Goal: Information Seeking & Learning: Check status

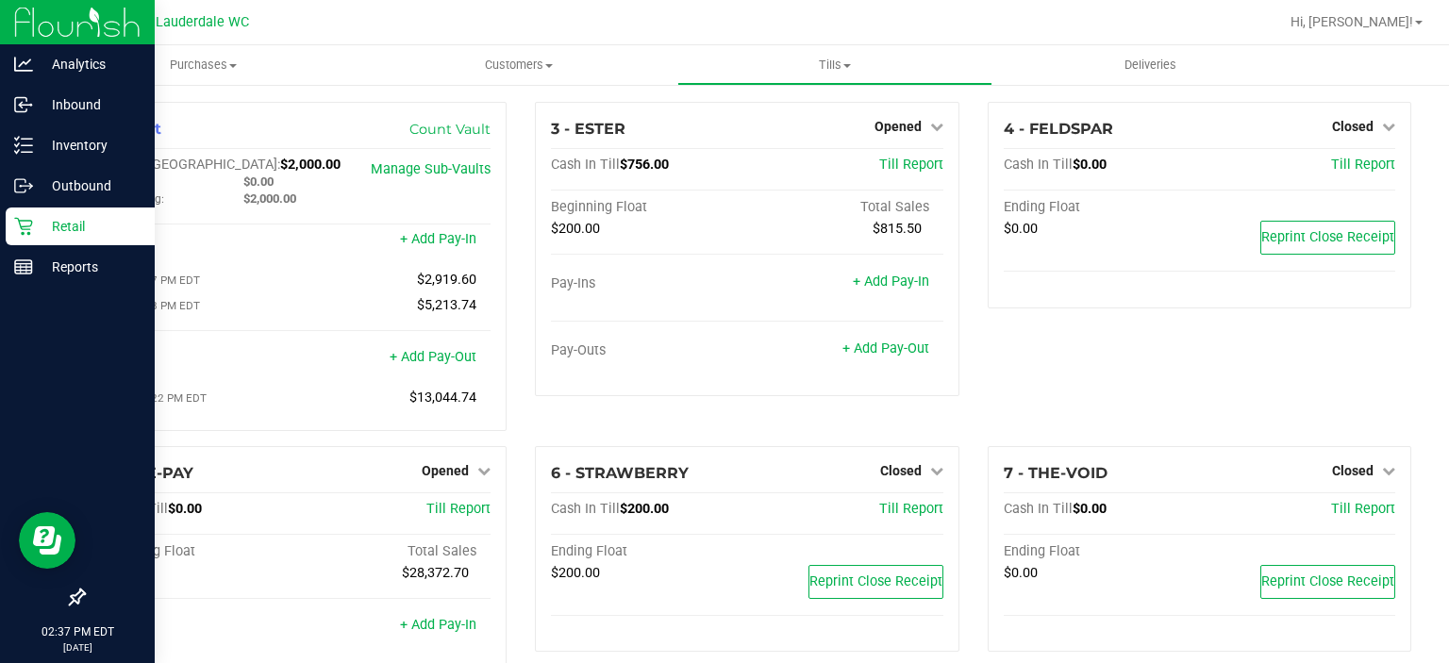
click at [21, 220] on icon at bounding box center [23, 227] width 18 height 18
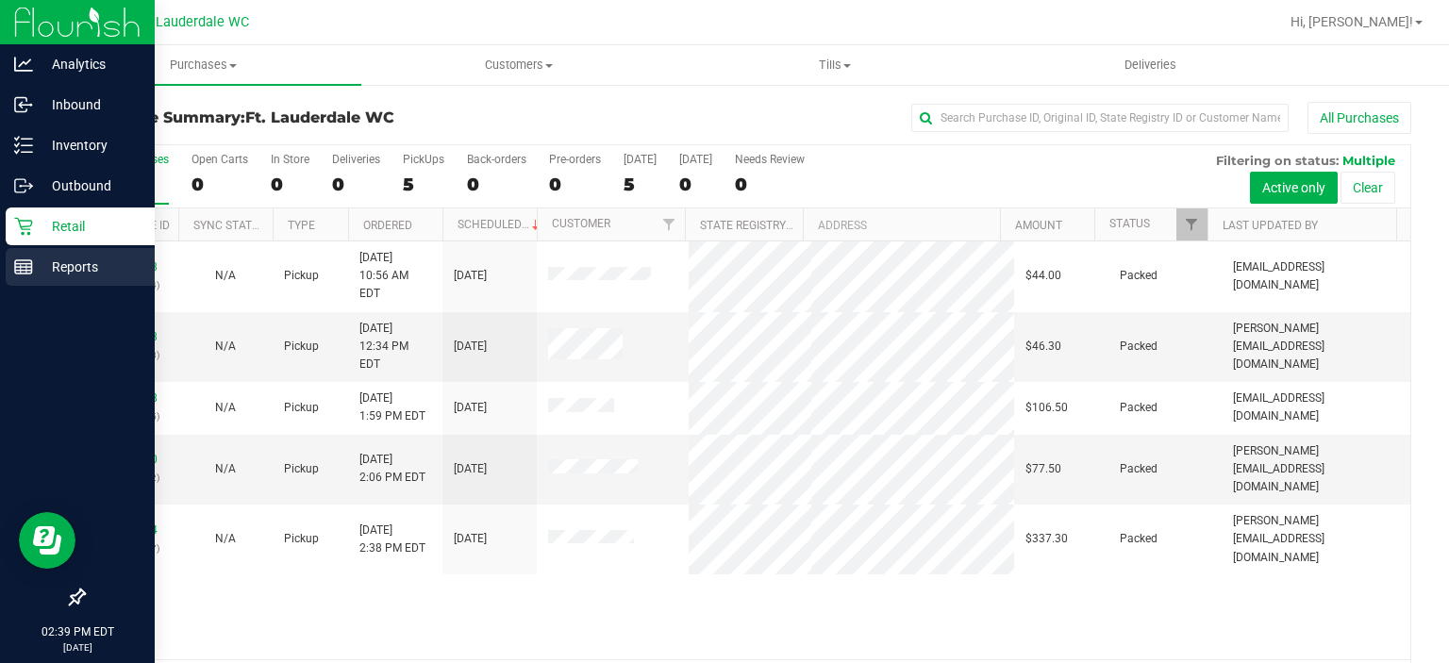
click at [0, 258] on link "Reports" at bounding box center [77, 268] width 155 height 41
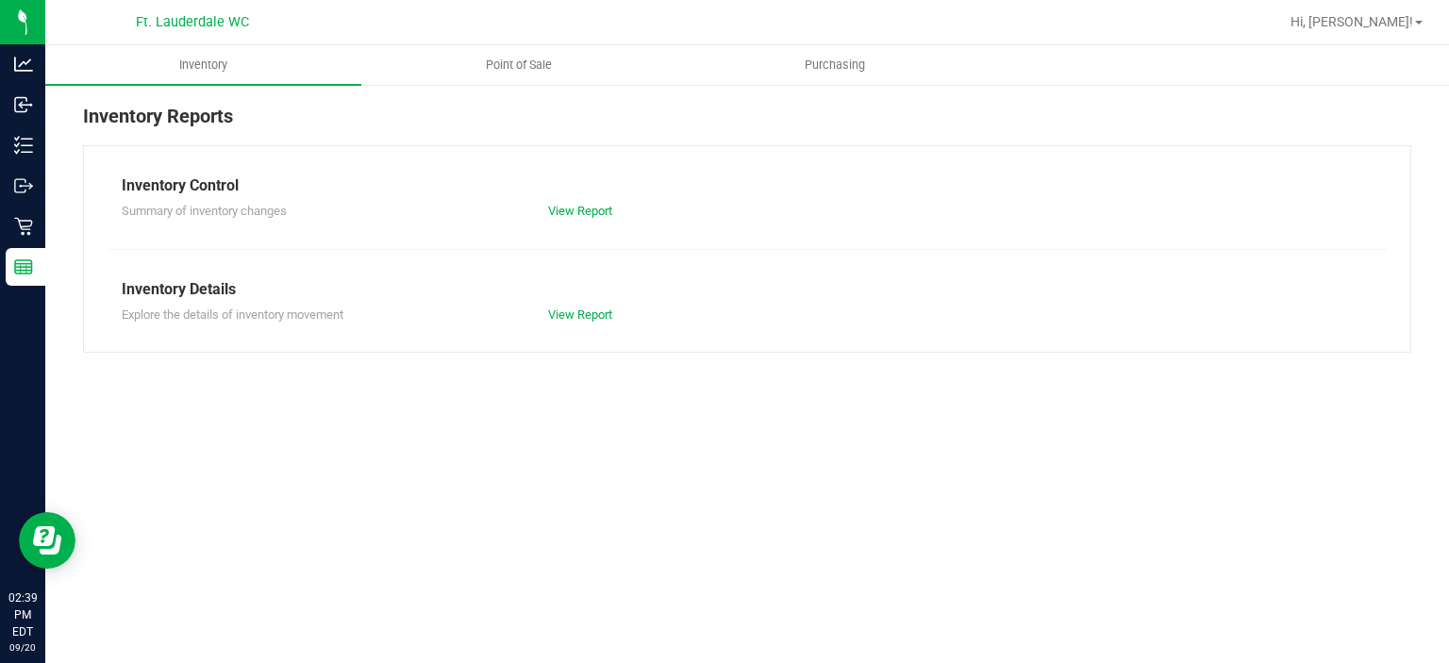
drag, startPoint x: 502, startPoint y: 62, endPoint x: 493, endPoint y: 42, distance: 21.6
click at [493, 42] on nav "Ft. Lauderdale WC Hi, [PERSON_NAME]!" at bounding box center [747, 22] width 1404 height 45
click at [516, 74] on uib-tab-heading "Point of Sale" at bounding box center [519, 65] width 314 height 38
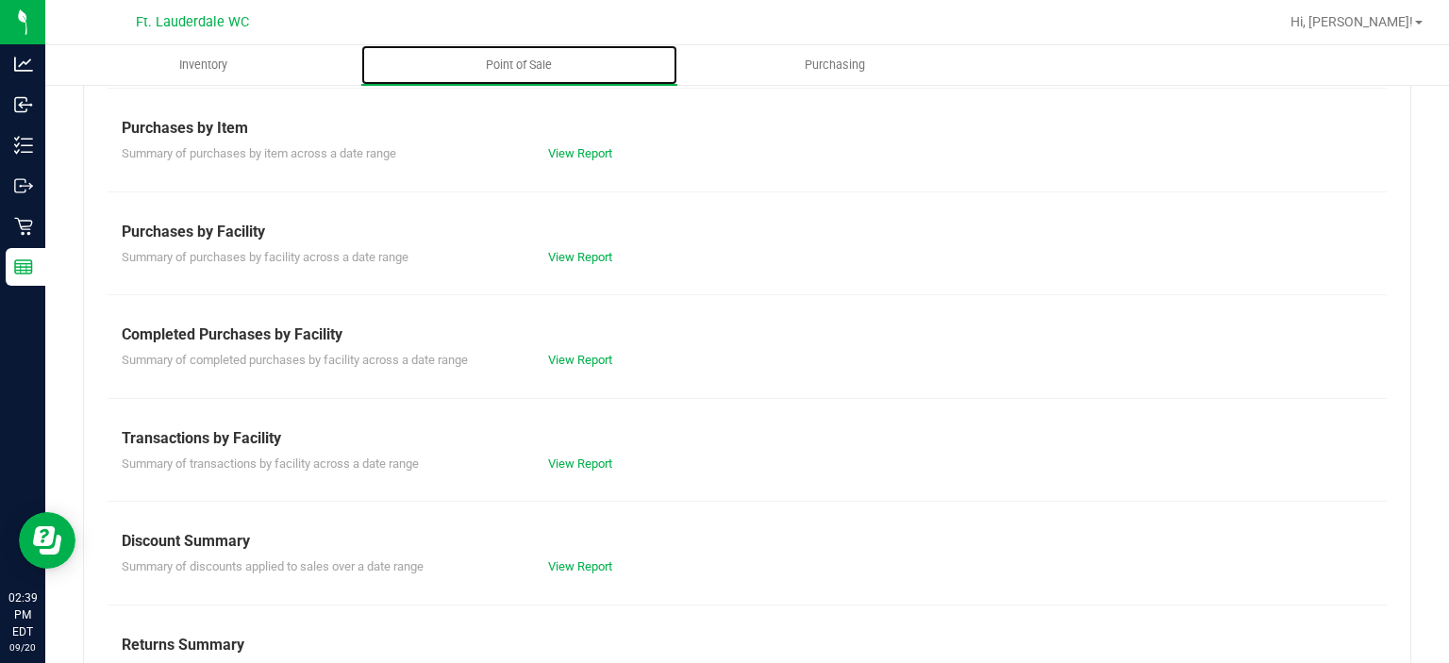
scroll to position [287, 0]
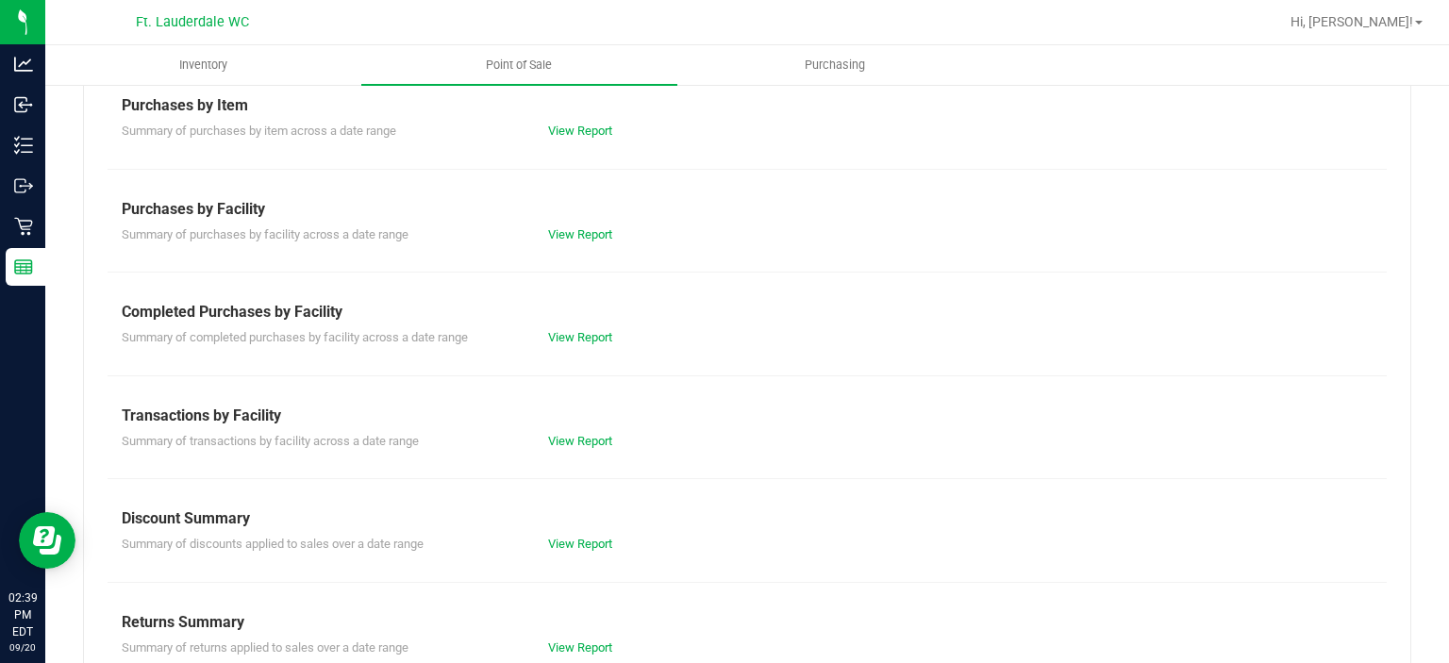
click at [575, 317] on div "Completed Purchases by Facility" at bounding box center [747, 312] width 1251 height 23
click at [574, 324] on div "Summary of completed purchases by facility across a date range View Report" at bounding box center [747, 336] width 1279 height 24
click at [572, 330] on link "View Report" at bounding box center [580, 337] width 64 height 14
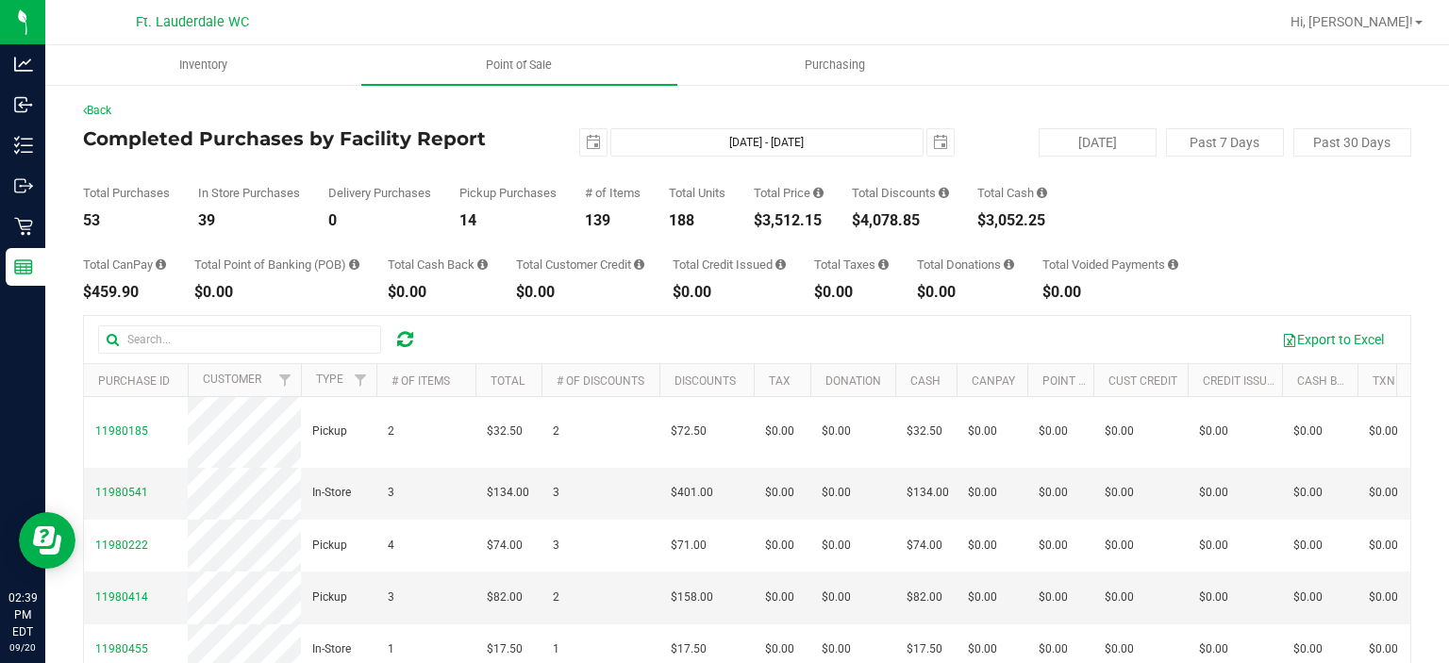
click at [761, 95] on div "Back Completed Purchases by Facility Report [DATE] [DATE] - [DATE] [DATE] [DATE…" at bounding box center [747, 481] width 1404 height 797
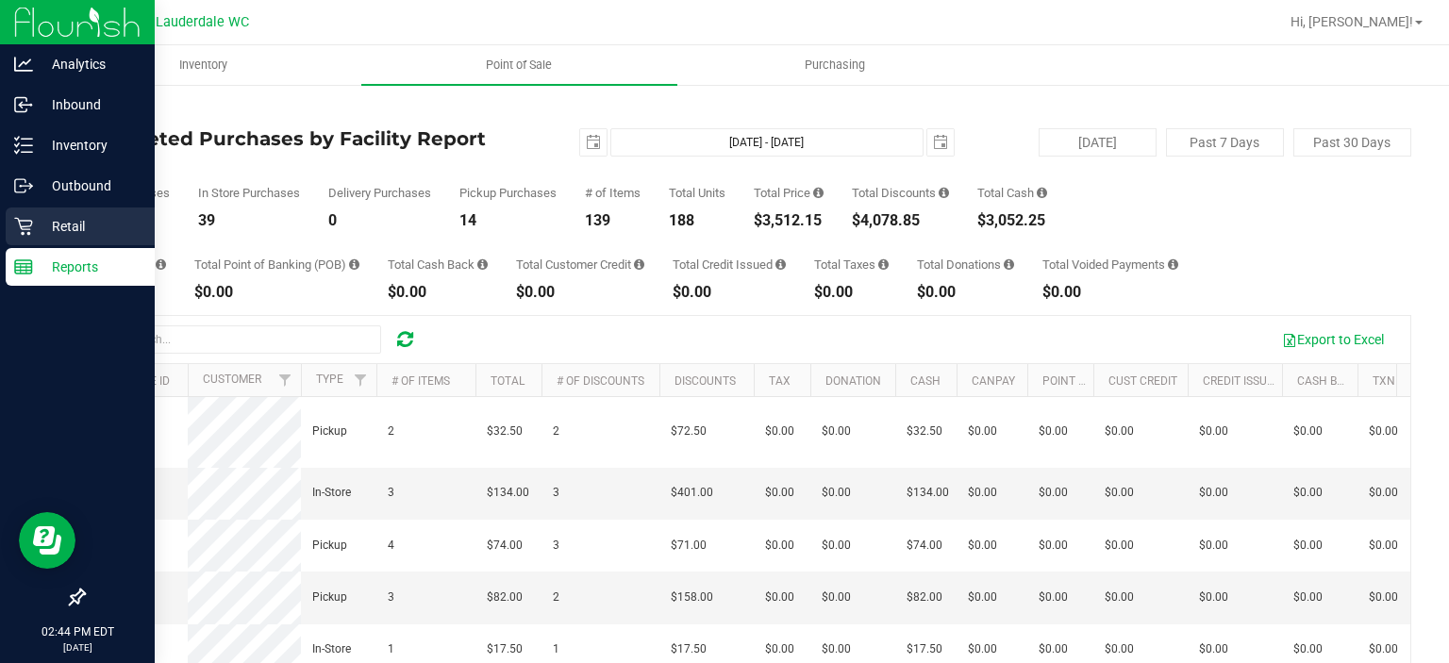
click at [30, 228] on icon at bounding box center [23, 226] width 19 height 19
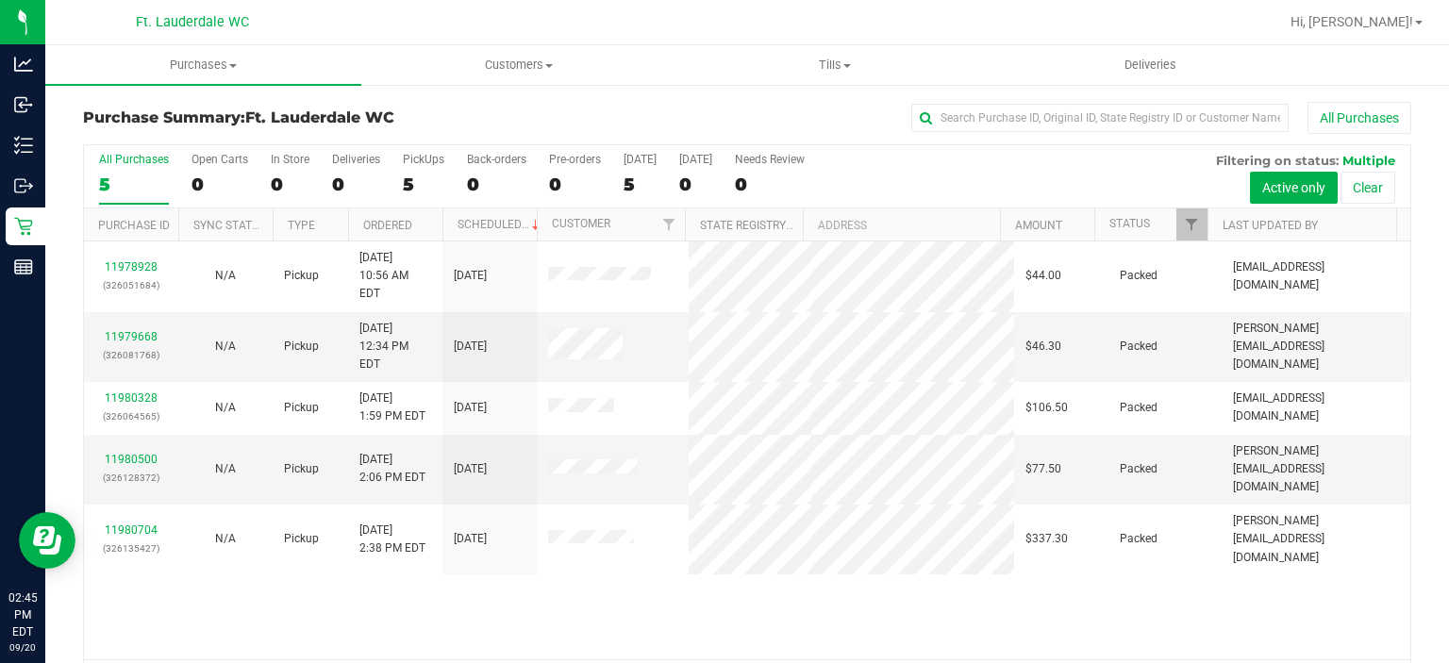
scroll to position [58, 0]
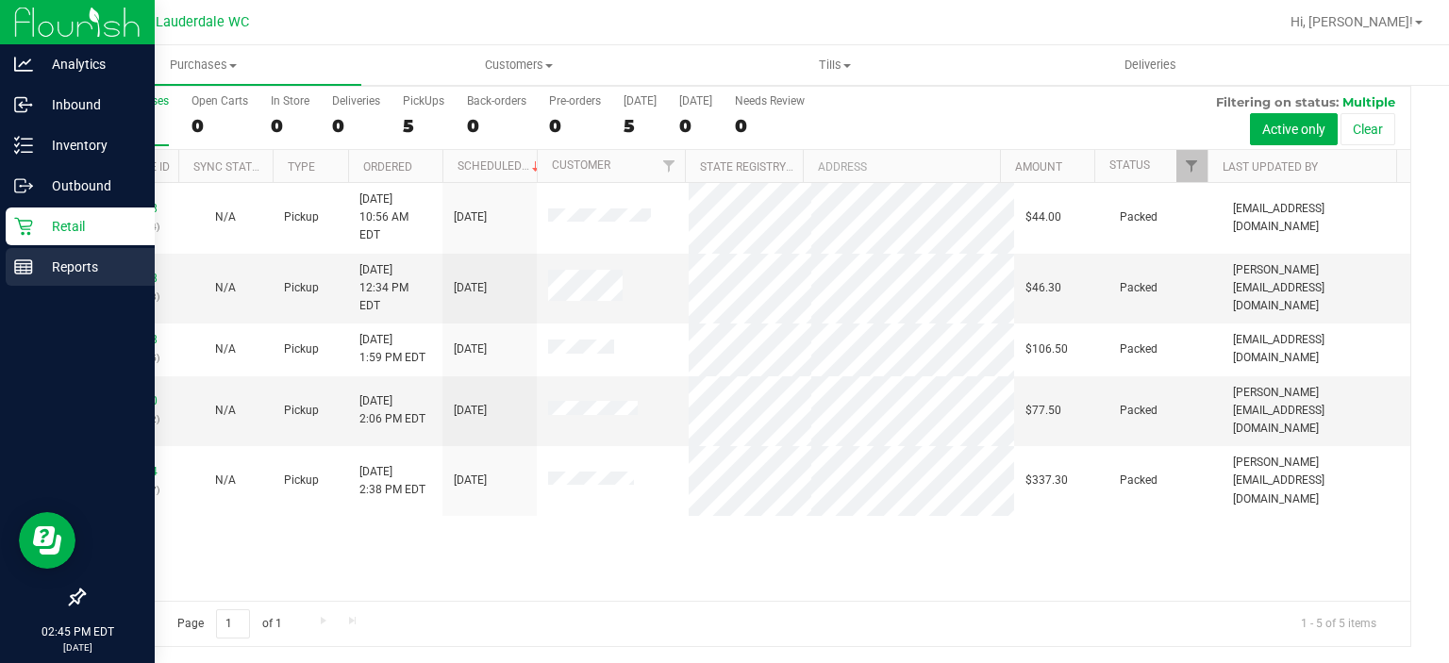
click at [15, 259] on icon at bounding box center [23, 267] width 19 height 19
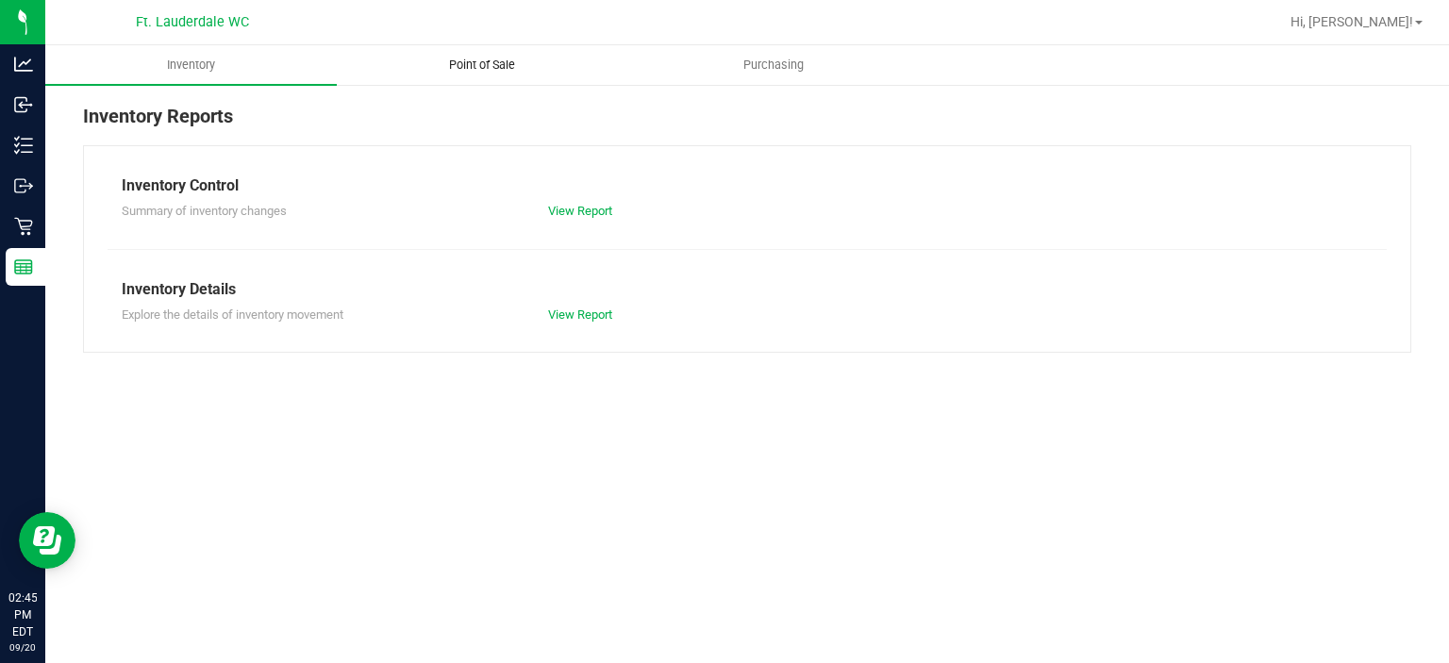
click at [497, 60] on span "Point of Sale" at bounding box center [482, 65] width 117 height 17
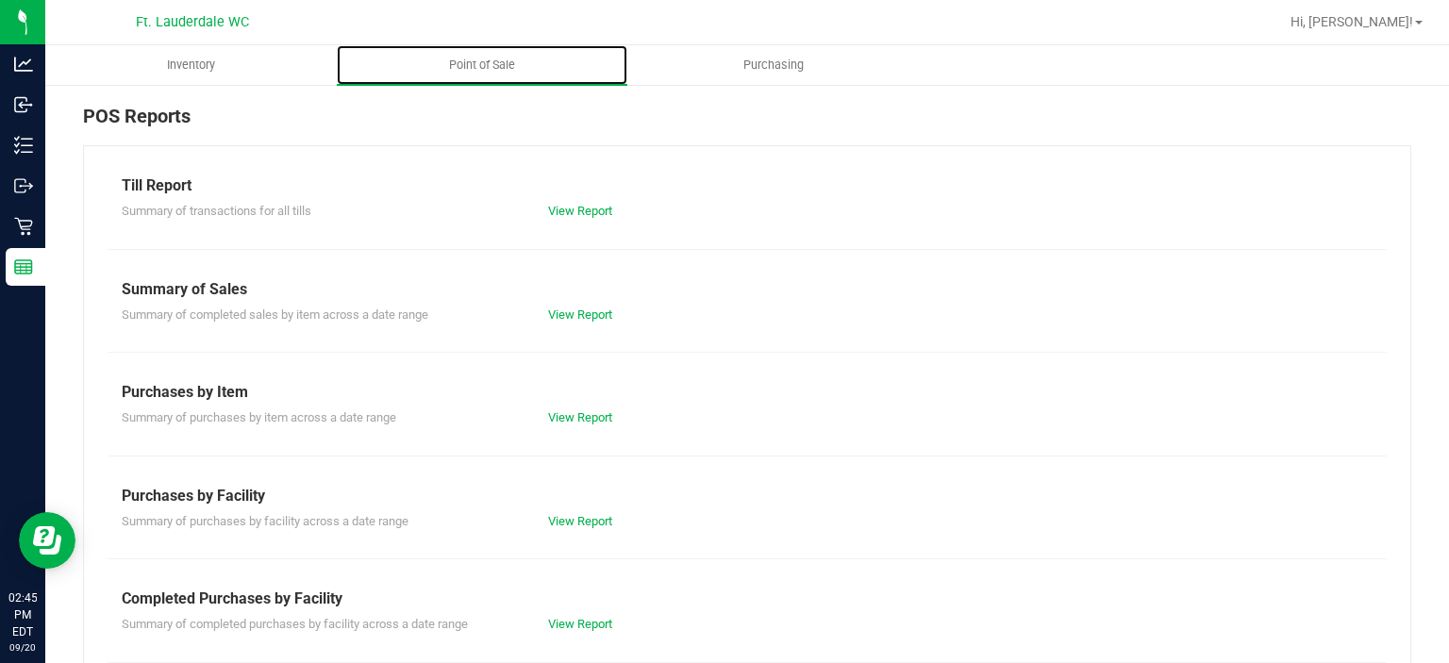
scroll to position [326, 0]
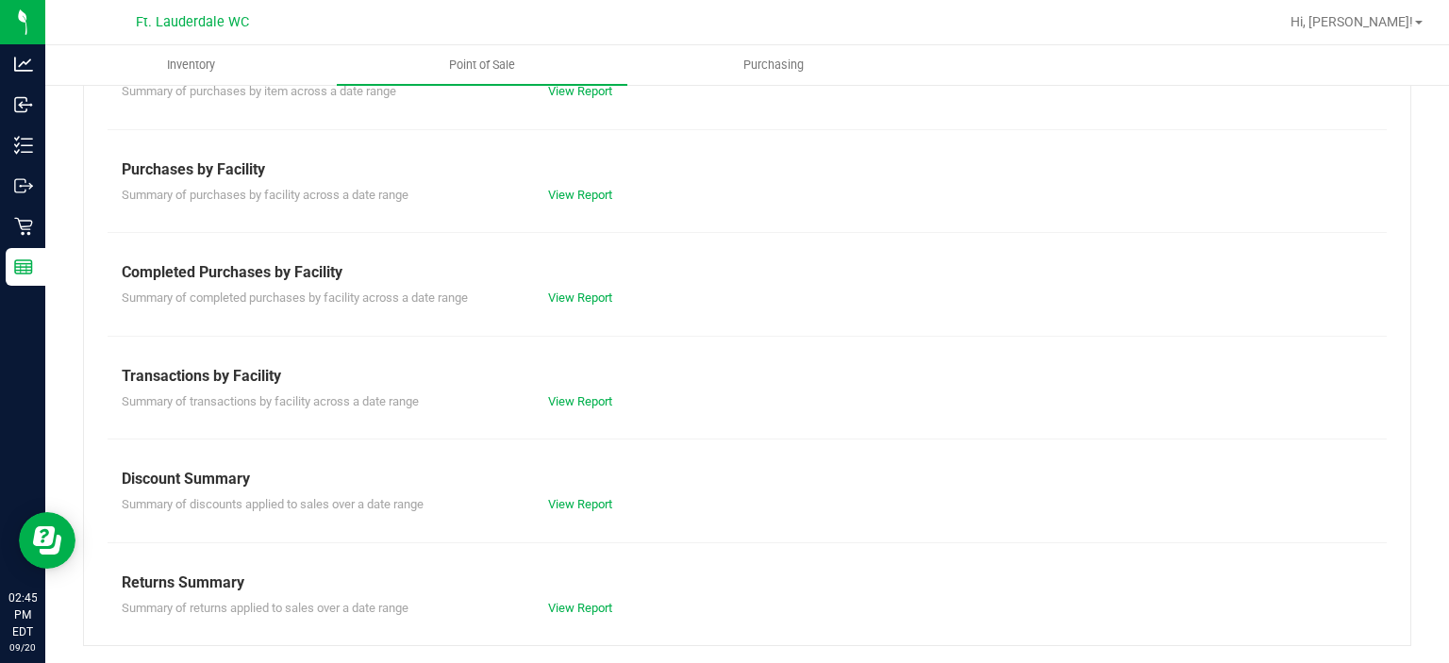
click at [564, 317] on div "Till Report Summary of transactions for all tills View Report Summary of Sales …" at bounding box center [747, 232] width 1328 height 827
click at [566, 304] on div "View Report" at bounding box center [640, 298] width 213 height 19
click at [568, 301] on link "View Report" at bounding box center [580, 298] width 64 height 14
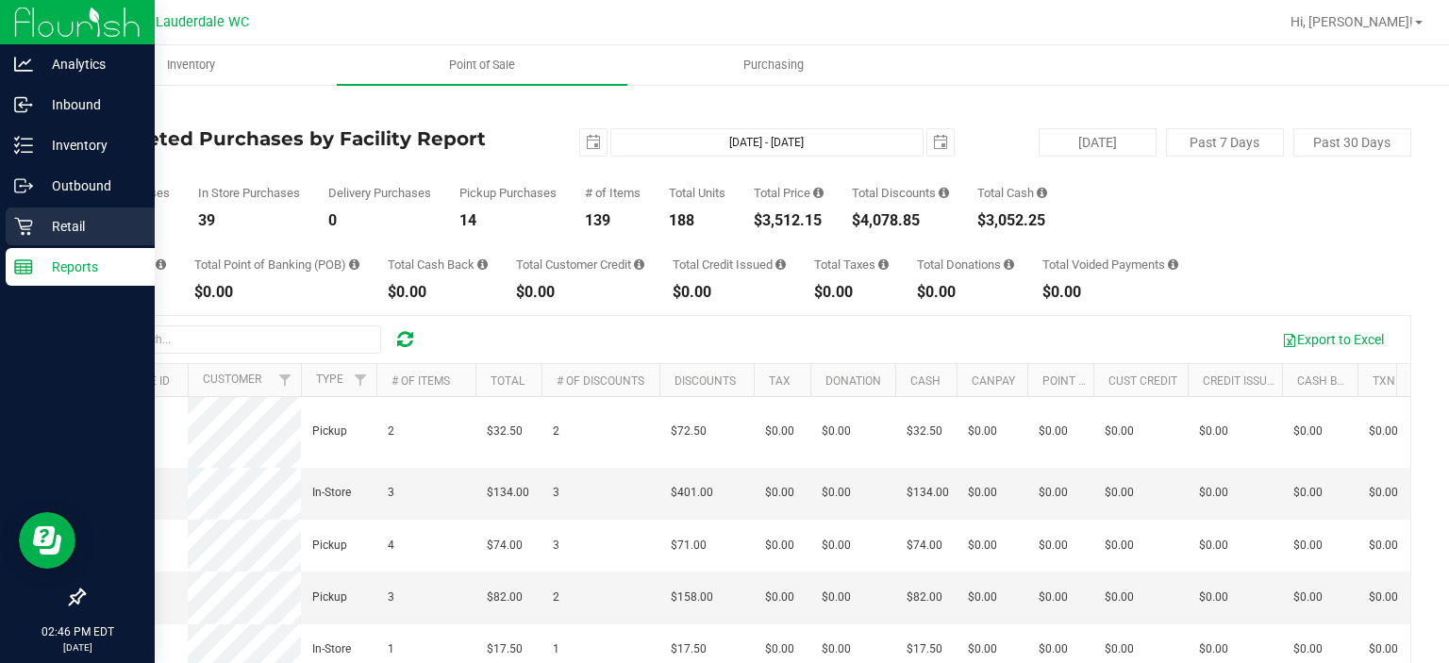
click at [14, 224] on icon at bounding box center [23, 226] width 19 height 19
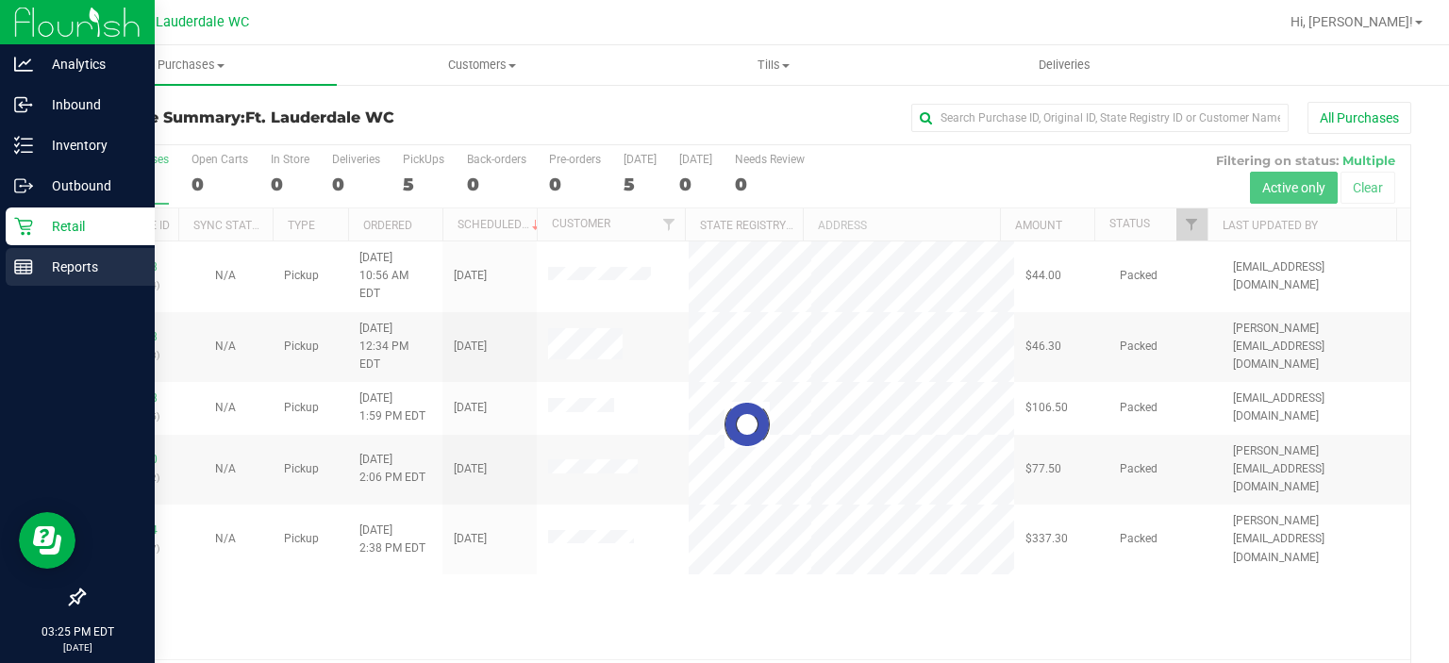
click at [25, 260] on rect at bounding box center [23, 266] width 17 height 13
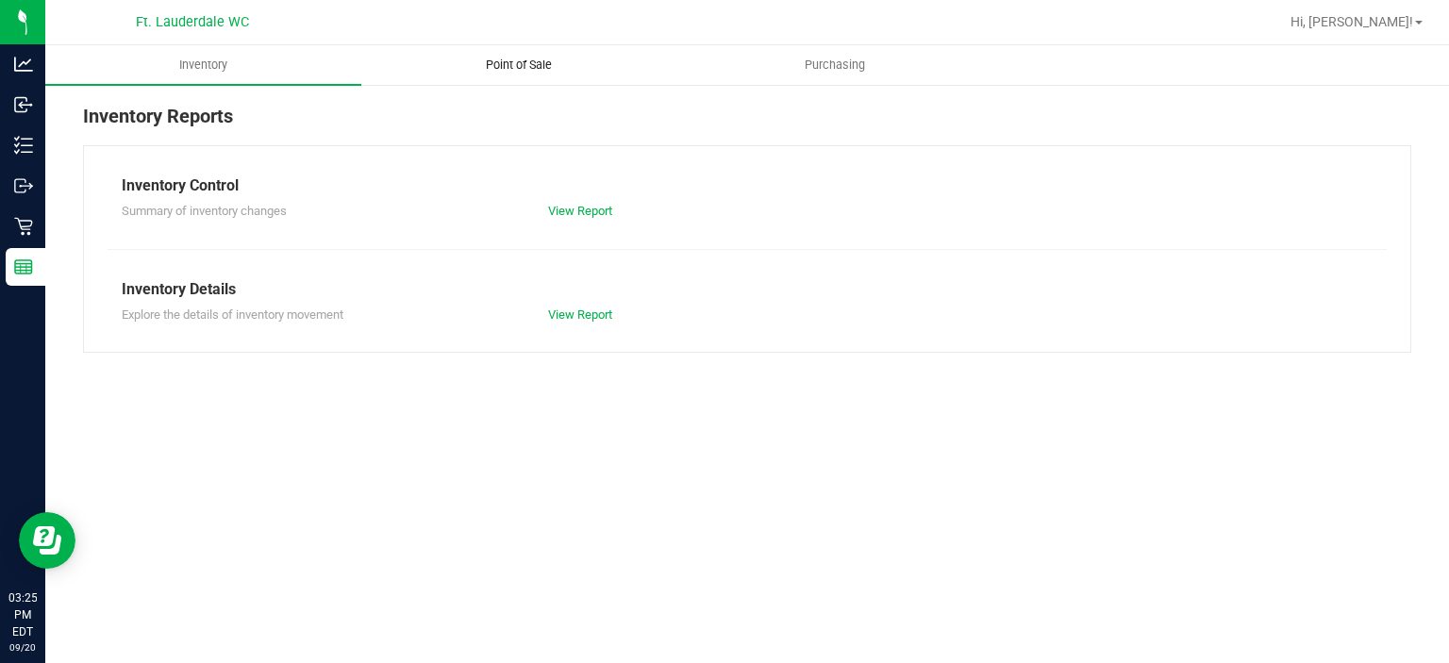
click at [508, 58] on span "Point of Sale" at bounding box center [518, 65] width 117 height 17
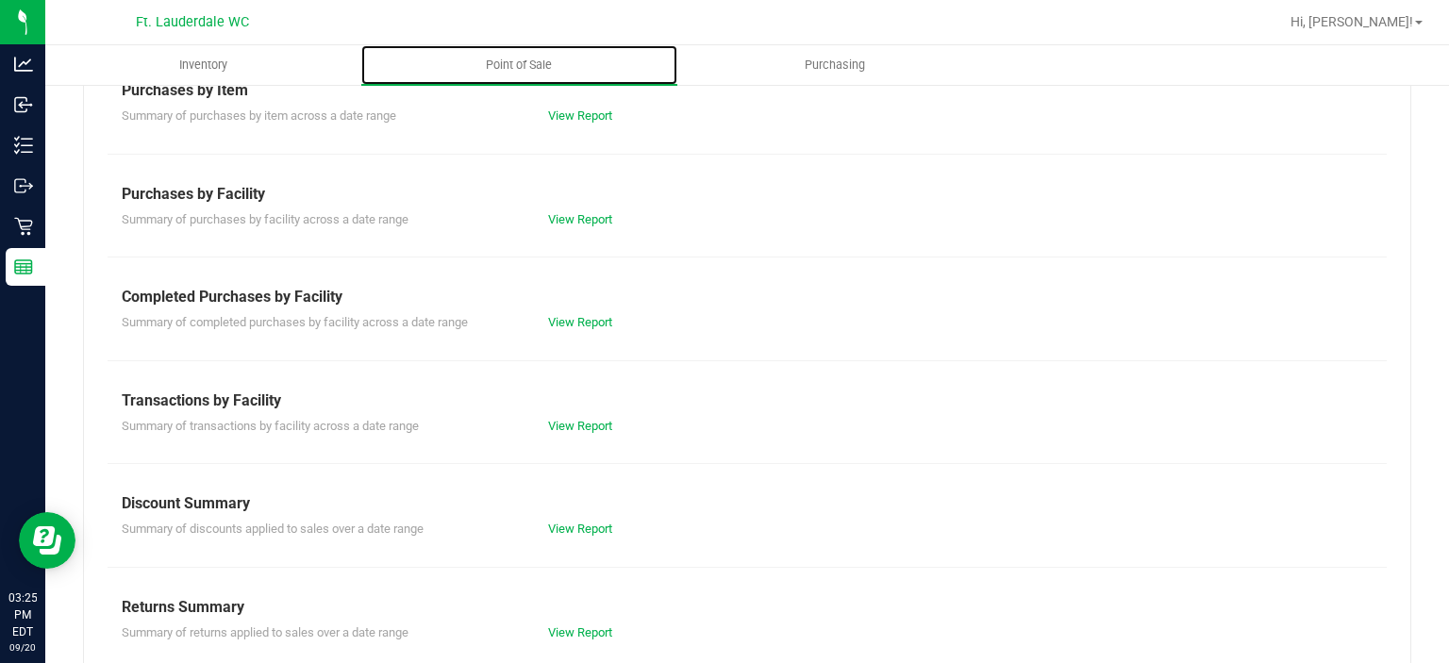
scroll to position [326, 0]
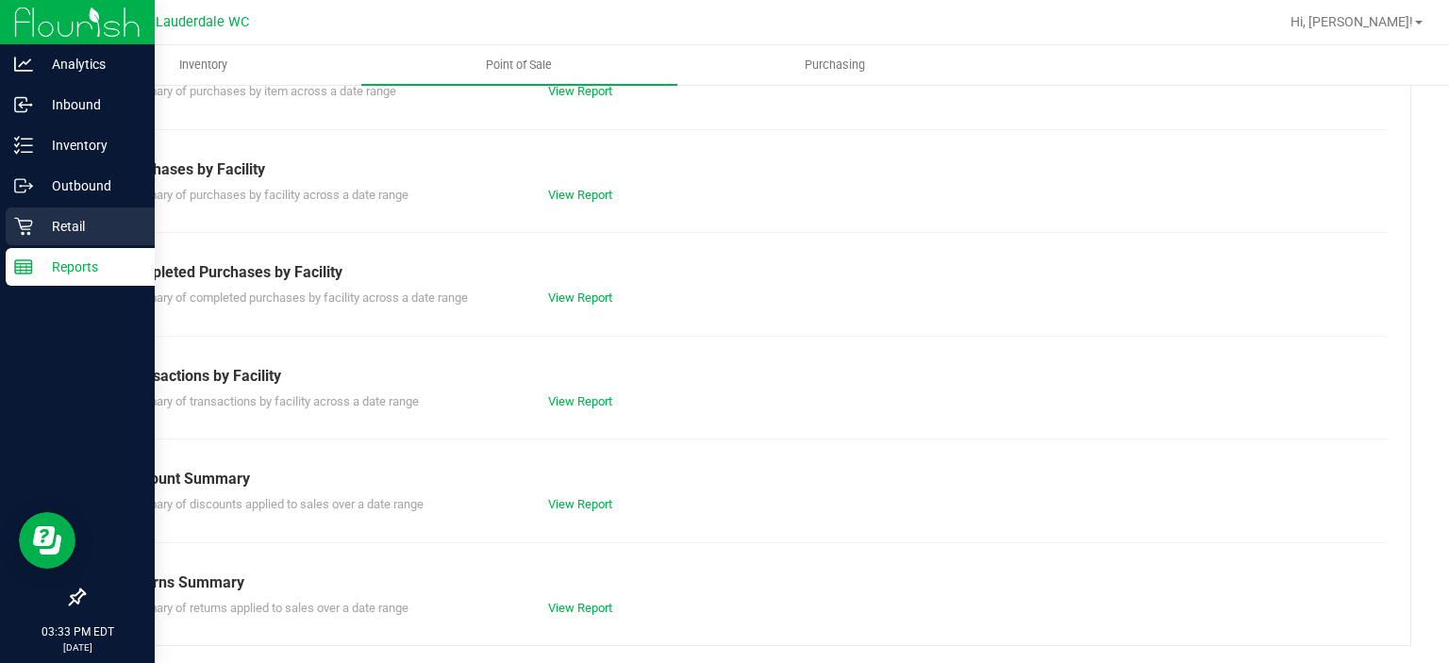
click at [38, 234] on p "Retail" at bounding box center [89, 226] width 113 height 23
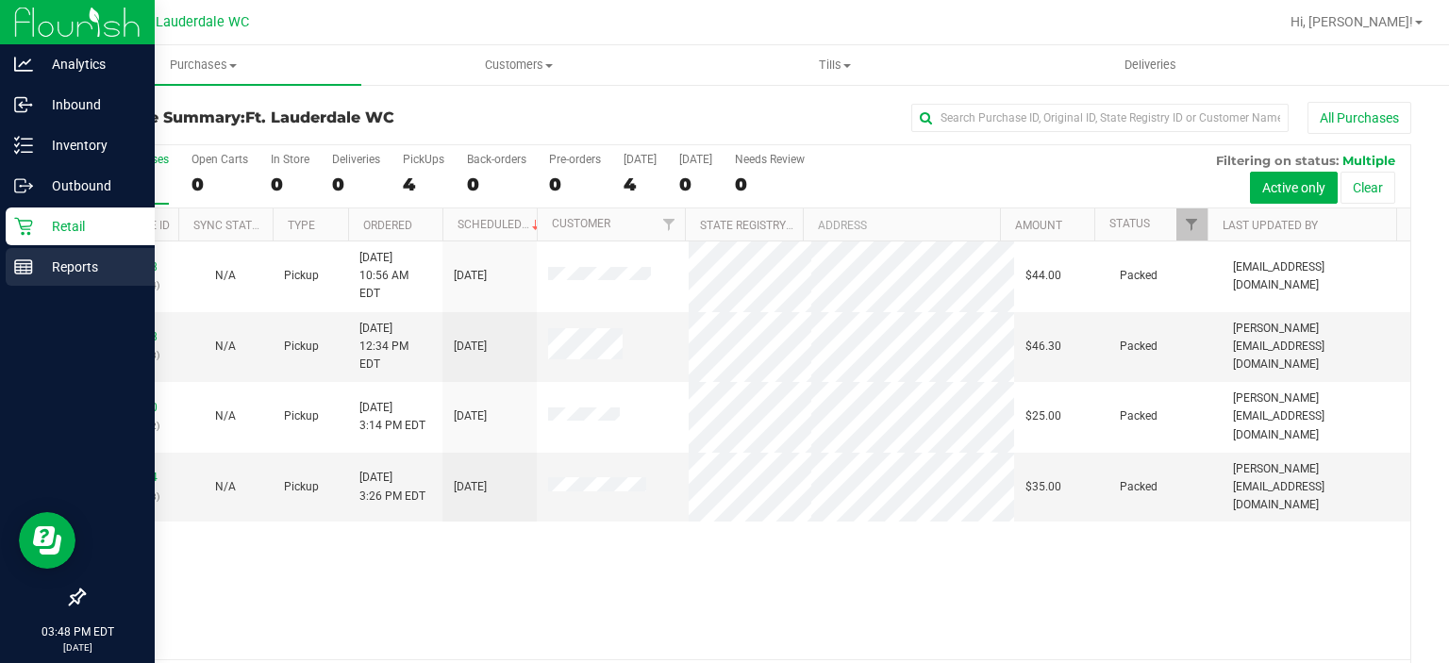
click at [28, 260] on rect at bounding box center [23, 266] width 17 height 13
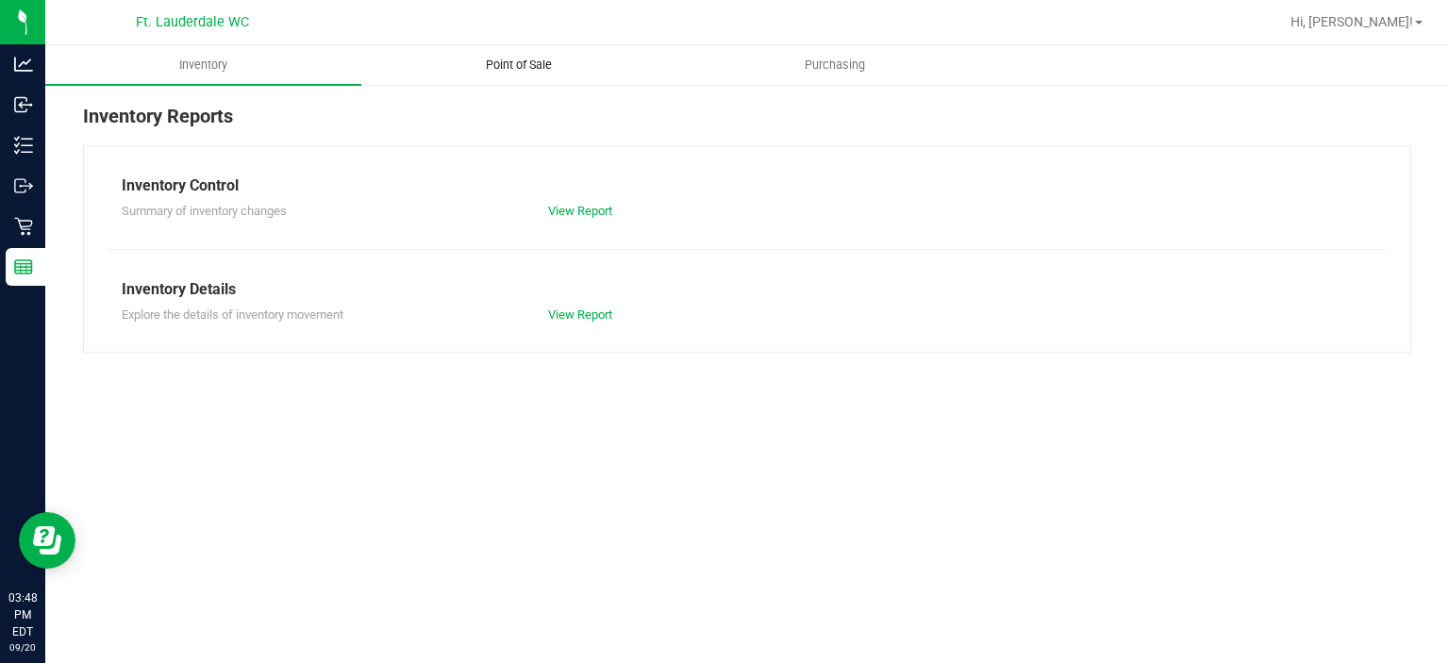
click at [506, 75] on uib-tab-heading "Point of Sale" at bounding box center [519, 65] width 314 height 38
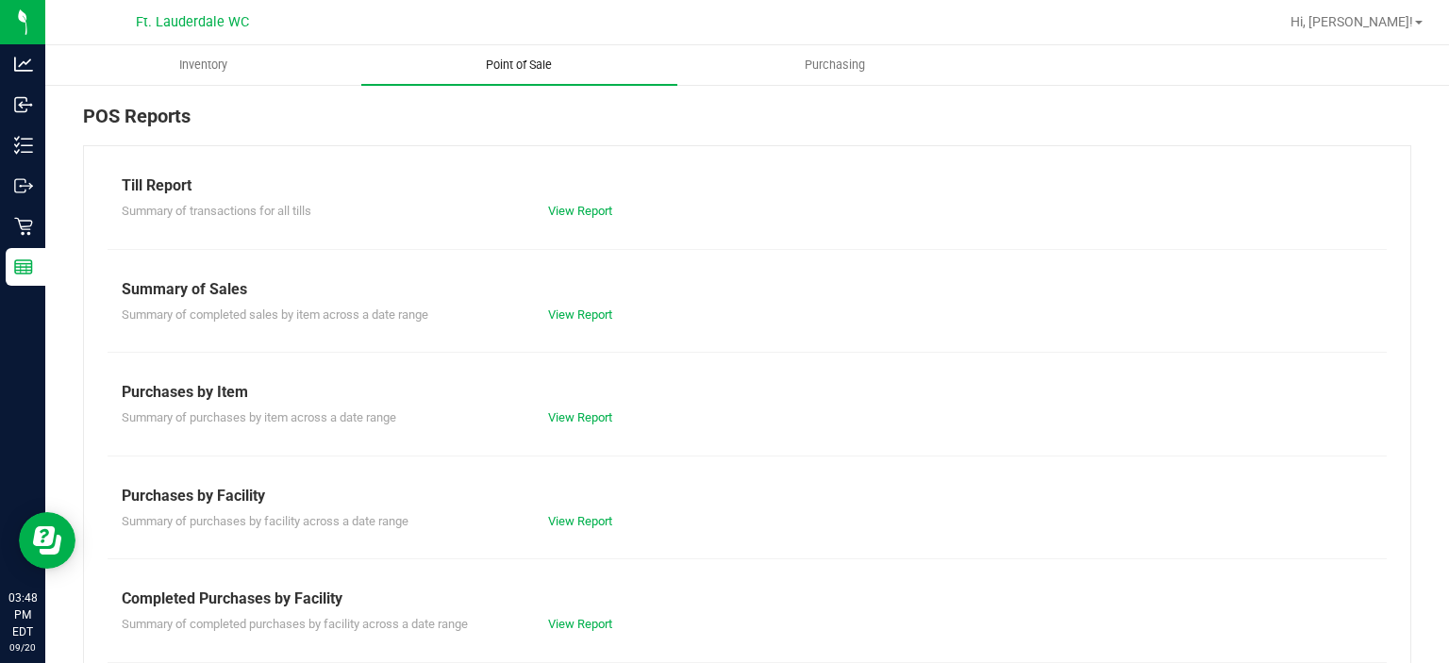
scroll to position [326, 0]
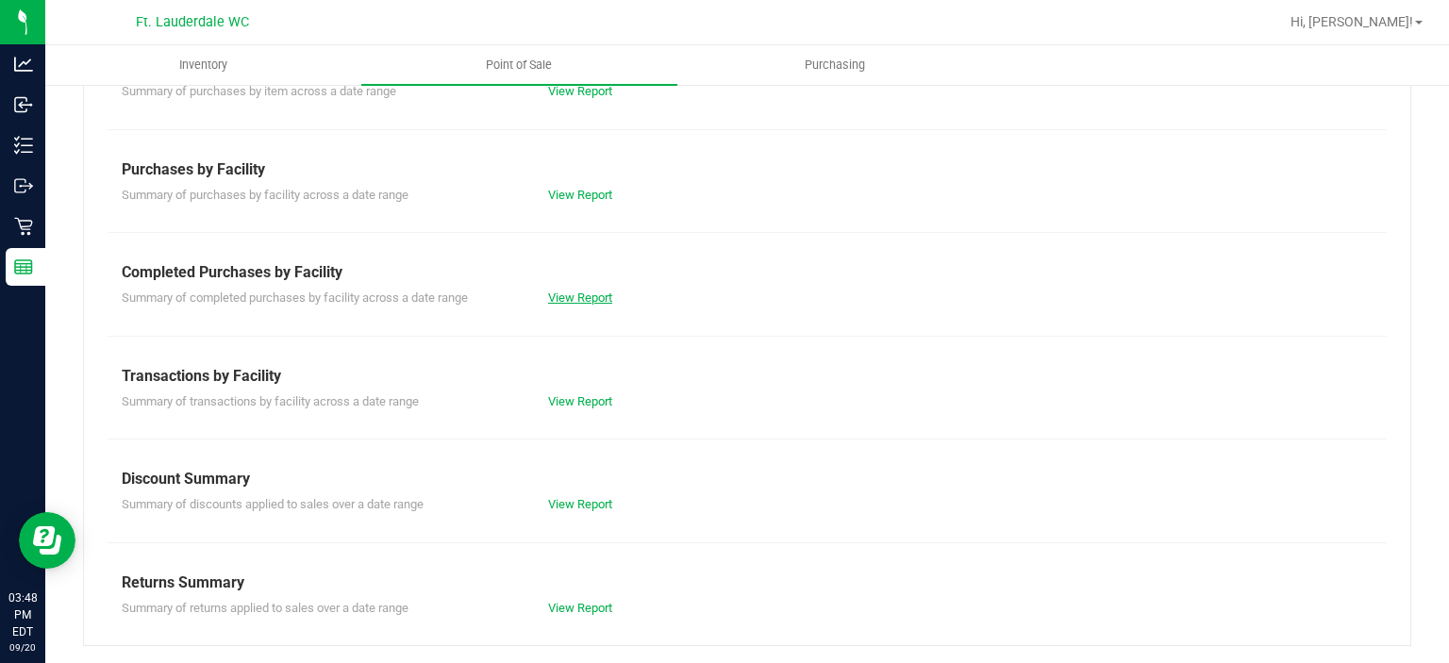
click at [592, 292] on link "View Report" at bounding box center [580, 298] width 64 height 14
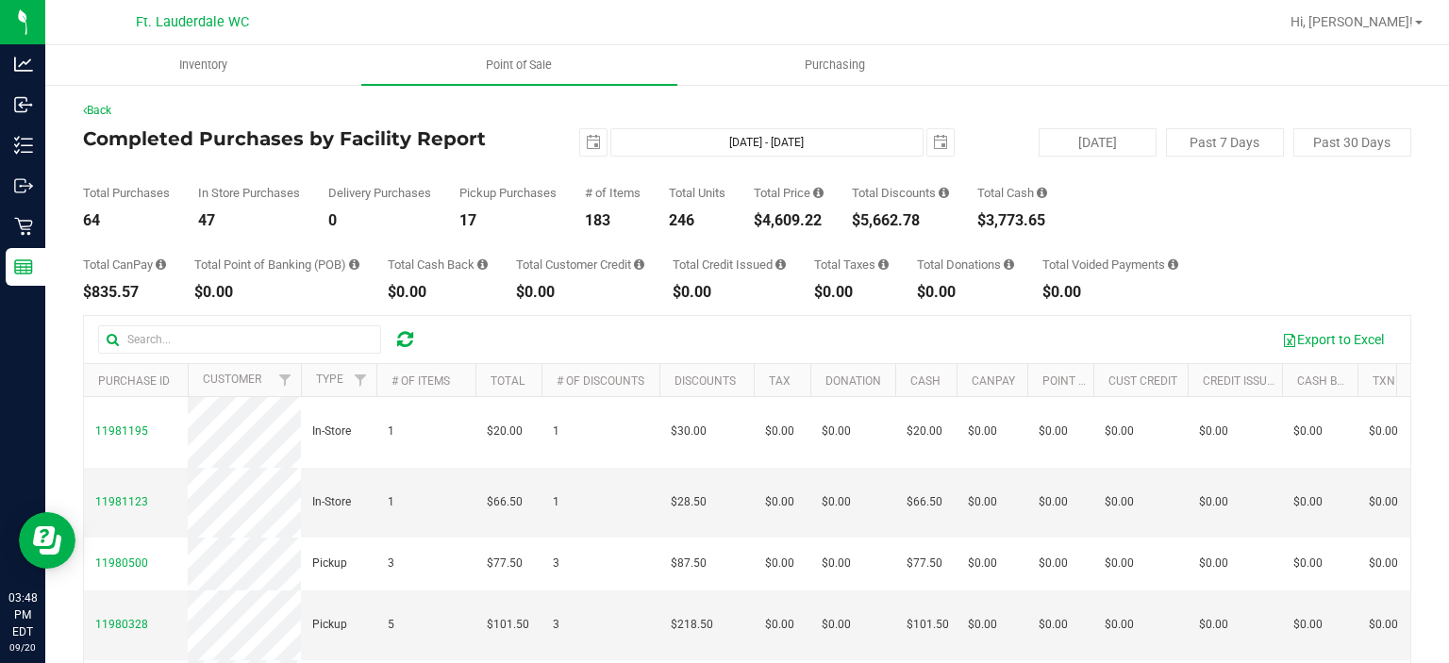
drag, startPoint x: 766, startPoint y: 223, endPoint x: 837, endPoint y: 222, distance: 70.8
click at [837, 222] on div "Total Purchases 64 In Store Purchases 47 Delivery Purchases 0 Pickup Purchases …" at bounding box center [747, 193] width 1328 height 72
copy div "4,609.22"
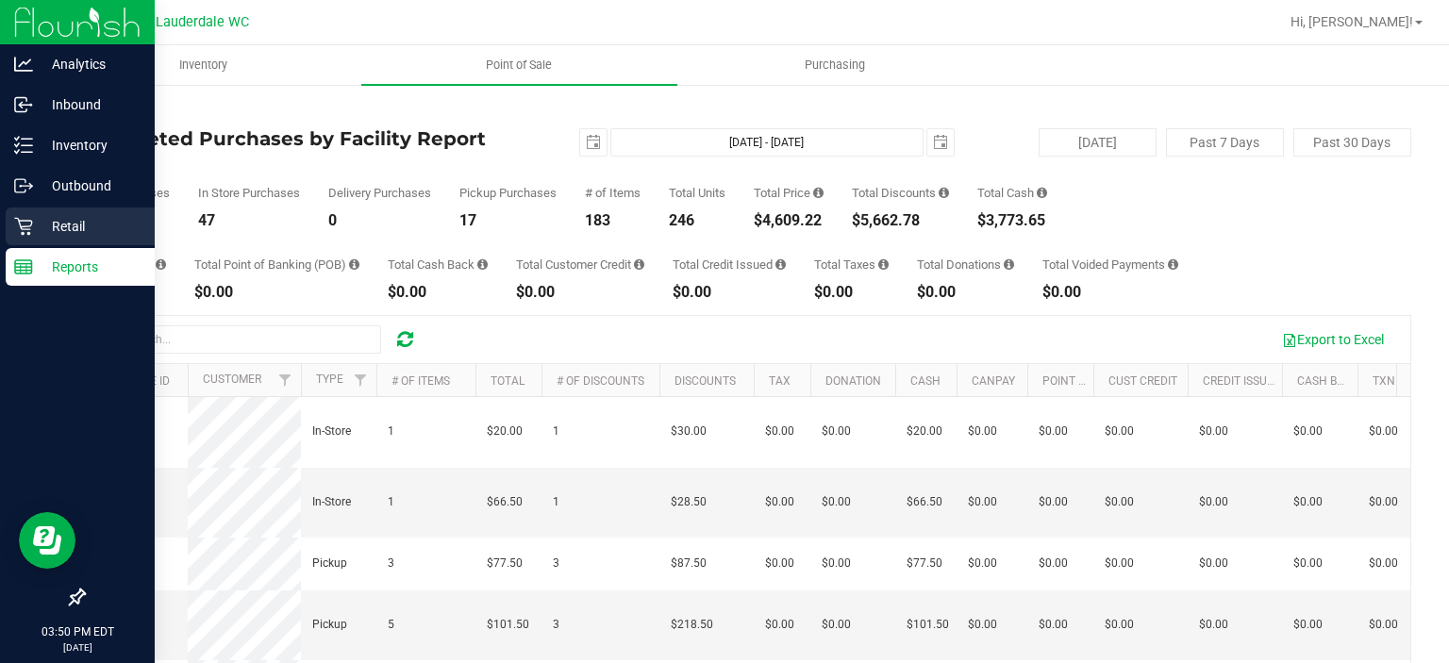
click at [25, 219] on icon at bounding box center [23, 226] width 19 height 19
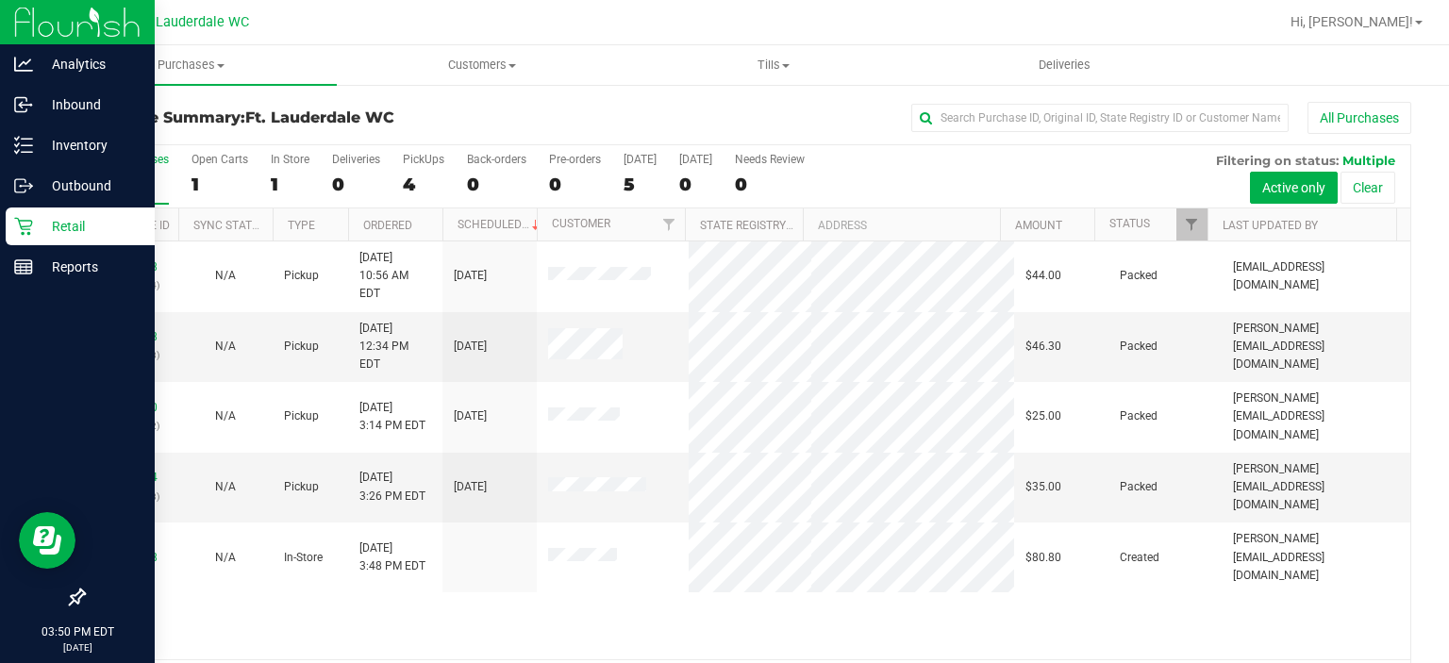
click at [25, 219] on icon at bounding box center [23, 226] width 19 height 19
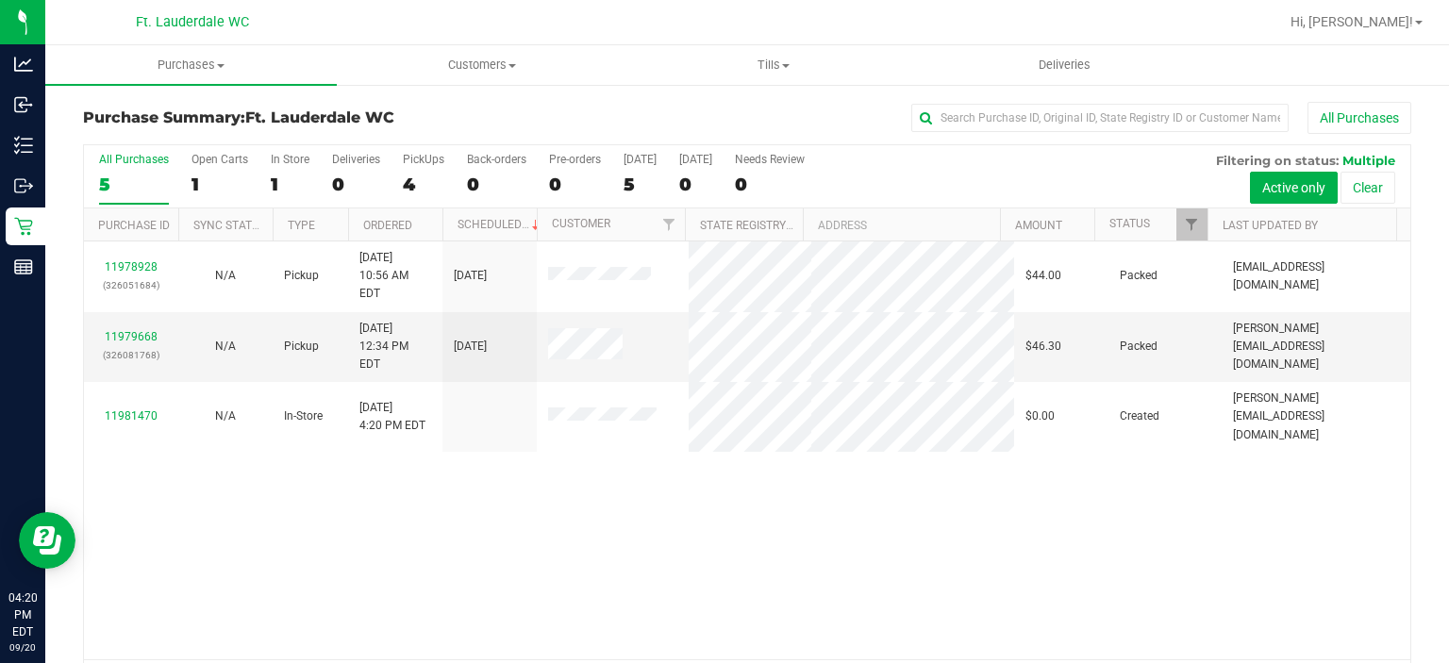
click at [743, 41] on nav "Ft. Lauderdale WC Hi, [PERSON_NAME]!" at bounding box center [747, 22] width 1404 height 45
click at [747, 86] on div "Purchase Summary: Ft. Lauderdale WC All Purchases All Purchases 5 Open Carts 1 …" at bounding box center [747, 404] width 1404 height 642
click at [754, 74] on uib-tab-heading "Tills Manage tills Reconcile e-payments" at bounding box center [773, 65] width 290 height 38
click at [706, 101] on ul "Manage tills Reconcile e-payments" at bounding box center [773, 125] width 292 height 79
